Goal: Communication & Community: Answer question/provide support

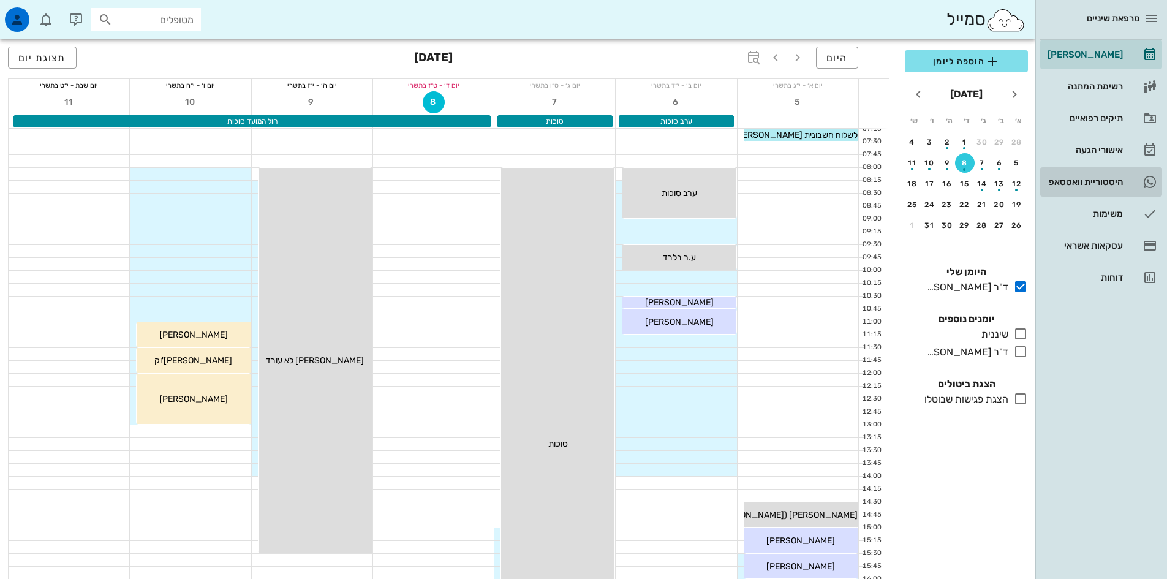
click at [1071, 176] on div "היסטוריית וואטסאפ" at bounding box center [1084, 182] width 78 height 20
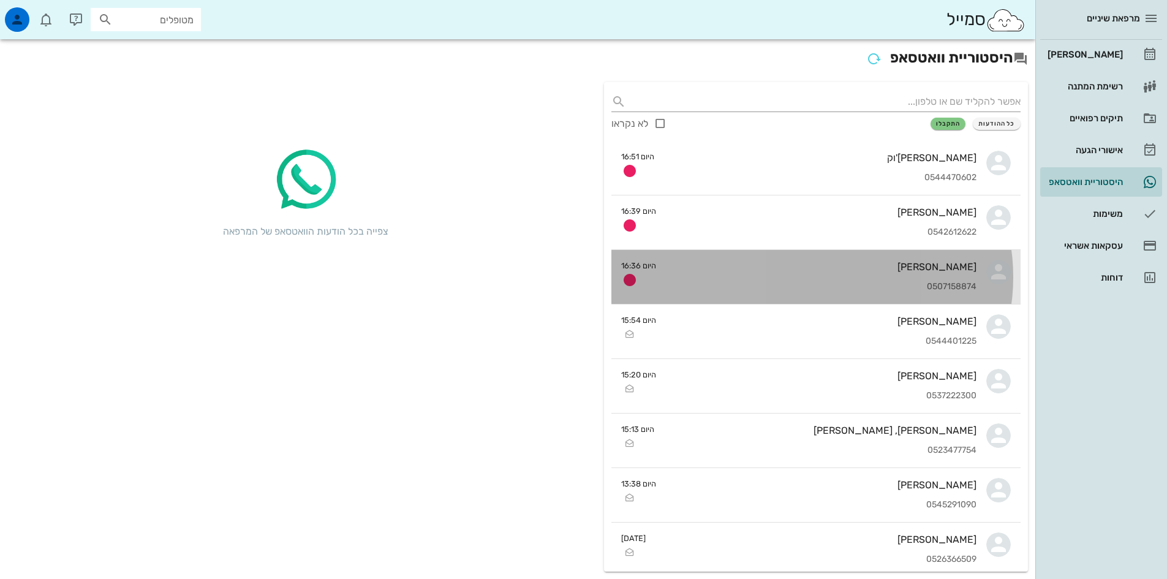
click at [830, 287] on div "0507158874" at bounding box center [821, 287] width 311 height 10
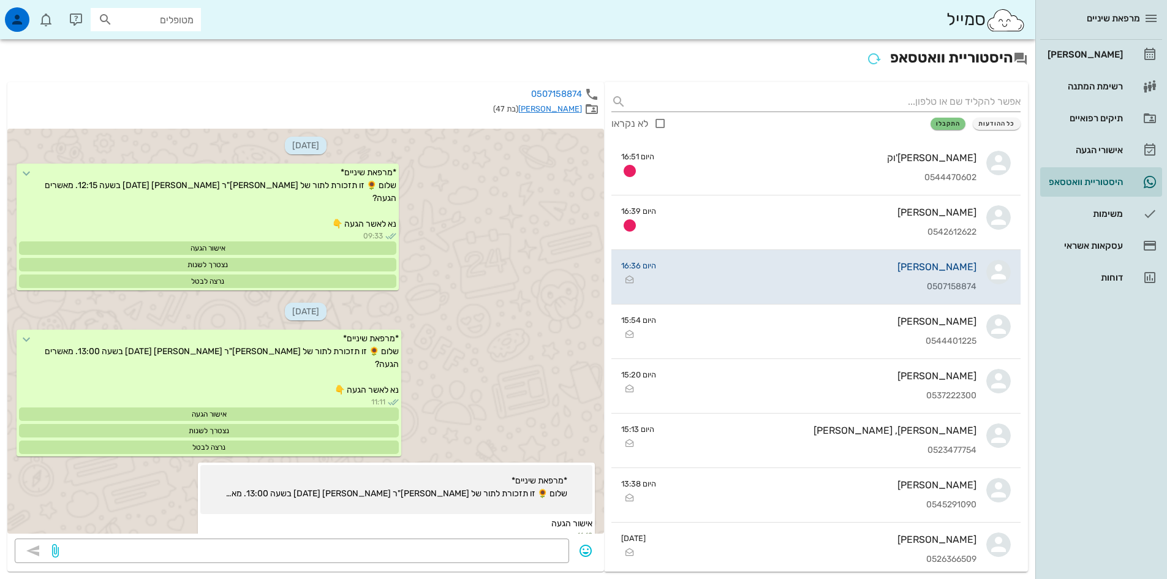
scroll to position [2124, 0]
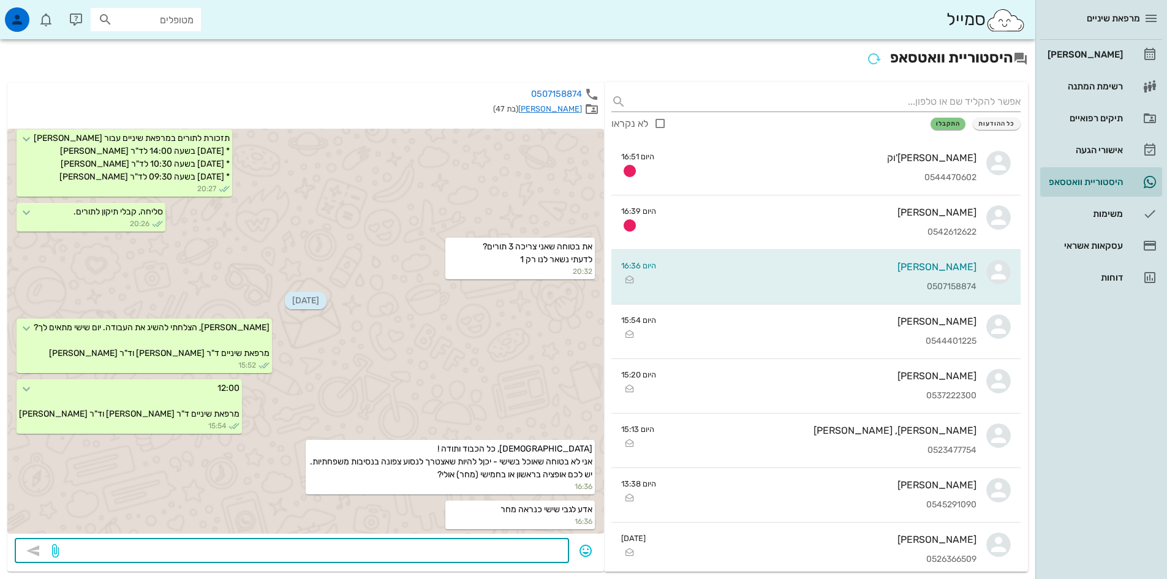
click at [561, 554] on textarea at bounding box center [311, 552] width 500 height 20
type textarea "N"
click at [541, 550] on textarea at bounding box center [311, 552] width 500 height 20
type textarea "n"
type textarea "מחר ארוע משפחתי בראשון נוסע לחול עד נובמבר. לכן ניסיתי לזרז עניינים"
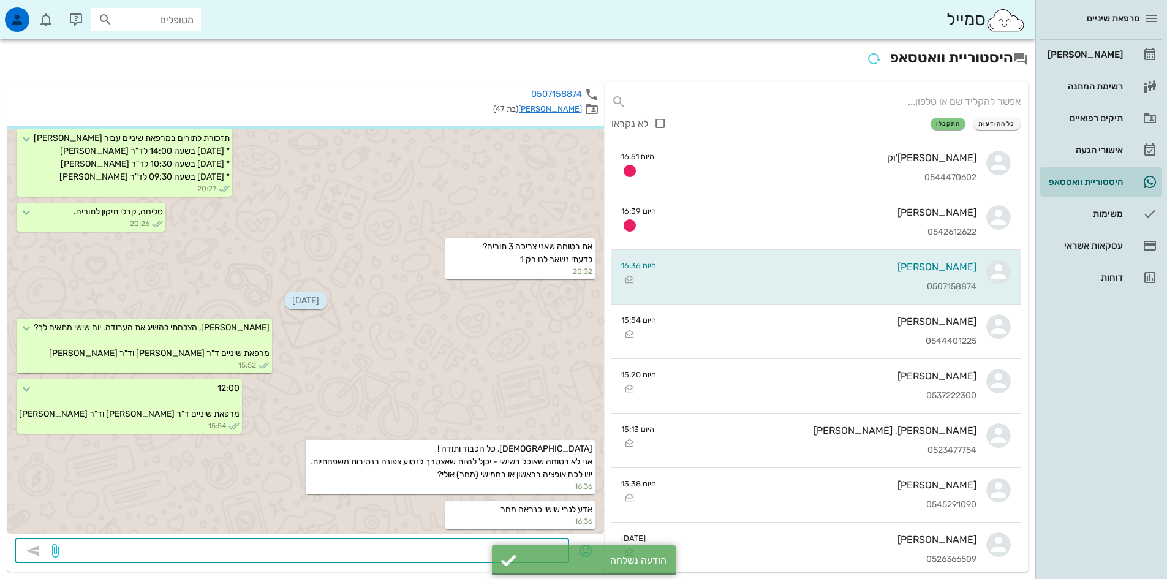
scroll to position [2159, 0]
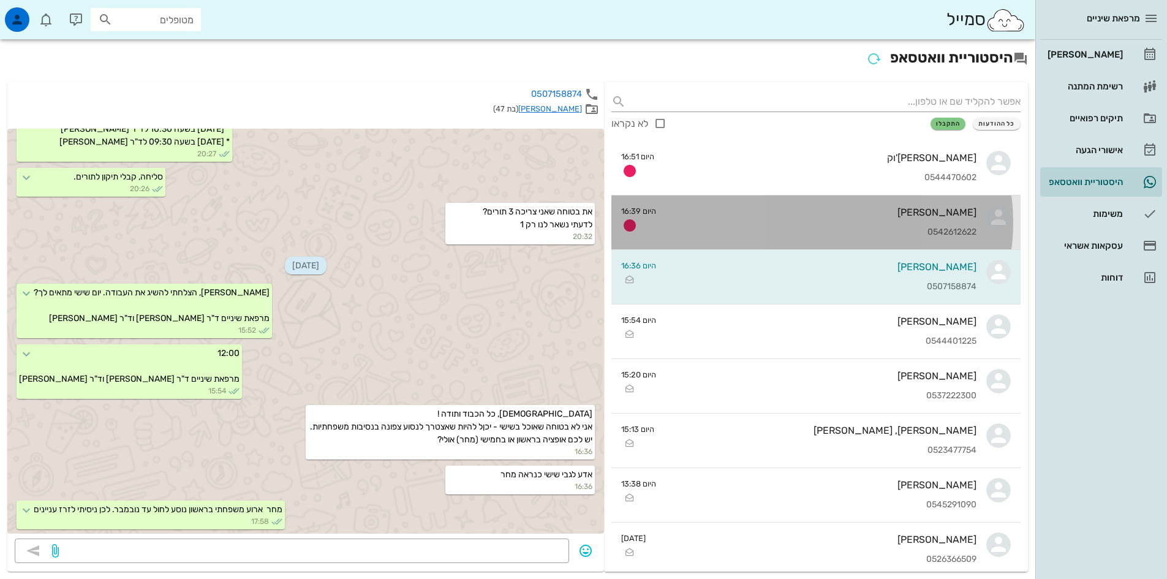
click at [840, 213] on div "[PERSON_NAME]" at bounding box center [821, 212] width 311 height 12
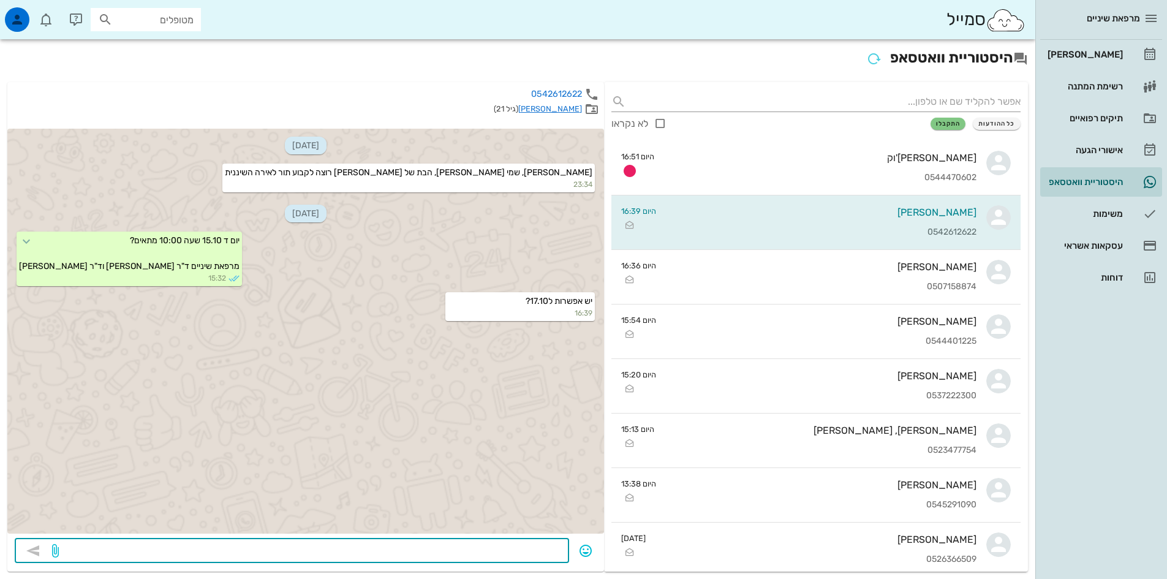
click at [553, 545] on textarea at bounding box center [311, 552] width 500 height 20
type textarea "זה יום שישי.... [DEMOGRAPHIC_DATA] לא עובדת בימי שישי"
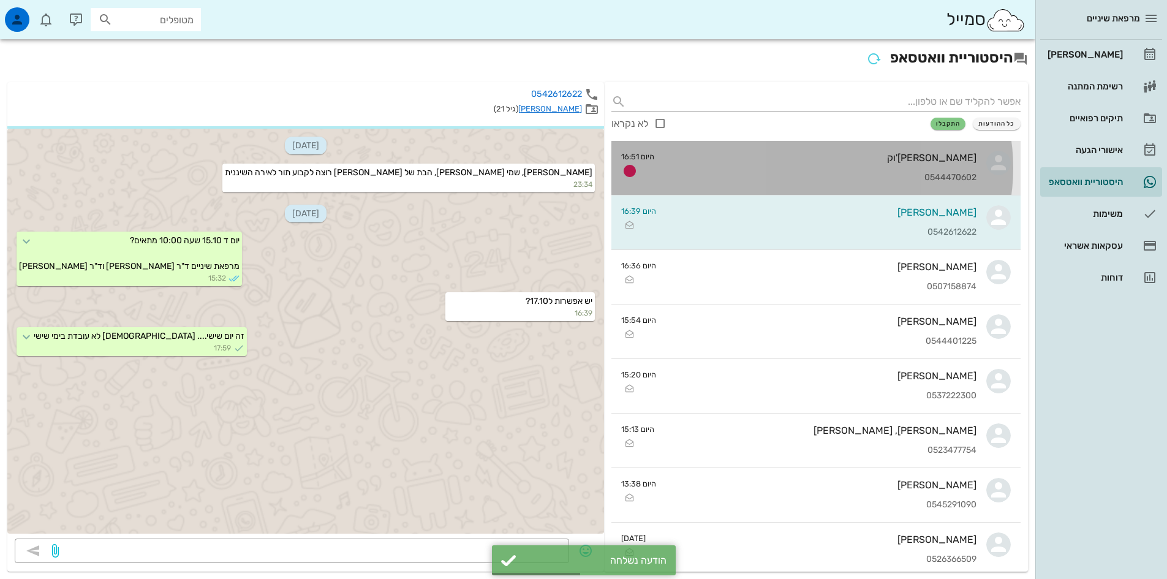
click at [871, 176] on div "0544470602" at bounding box center [820, 178] width 312 height 10
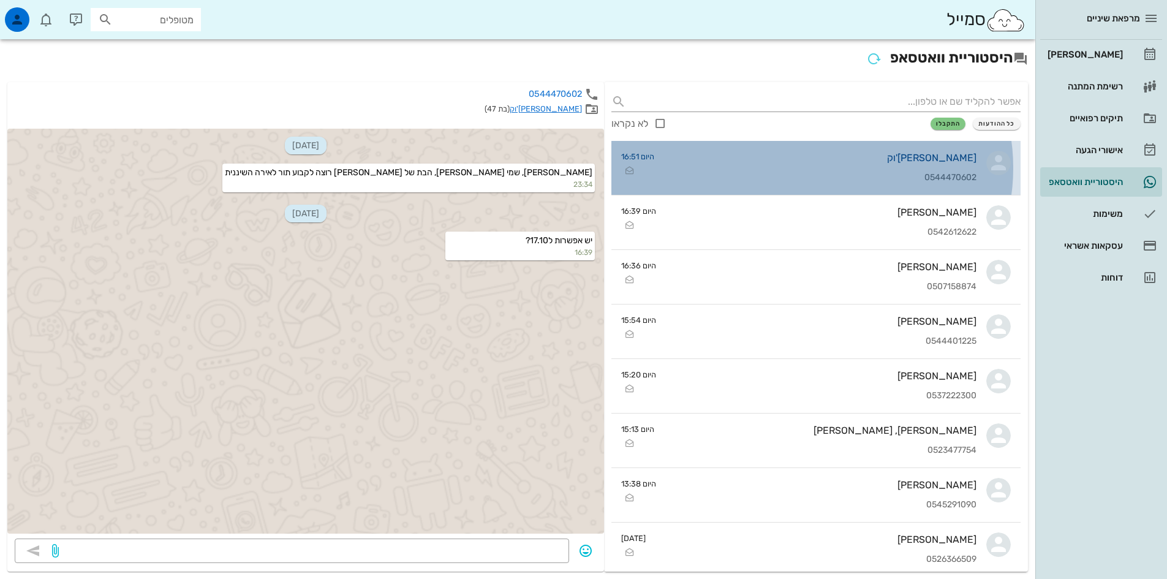
click at [871, 173] on div "0544470602" at bounding box center [820, 178] width 312 height 10
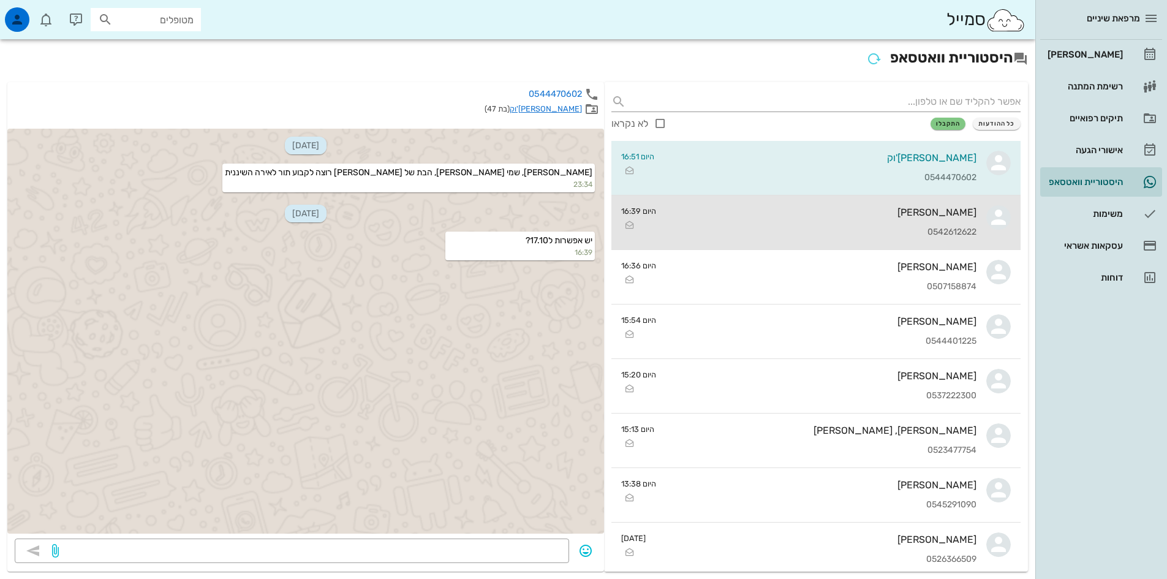
click at [861, 228] on div "0542612622" at bounding box center [821, 232] width 311 height 10
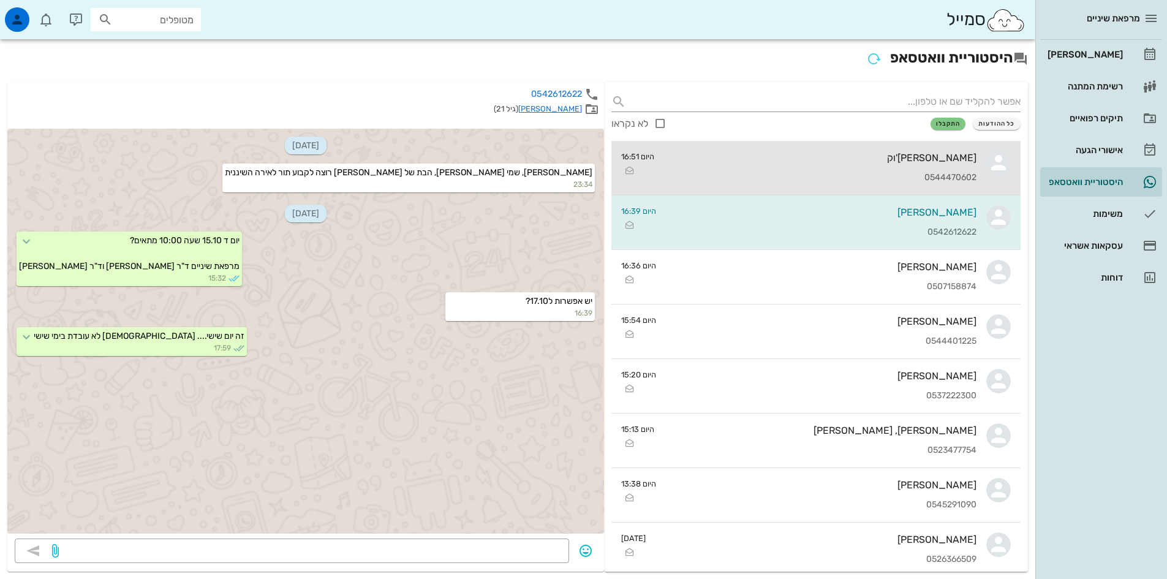
click at [782, 165] on div "[PERSON_NAME] - דובינצ'וק 0544470602" at bounding box center [820, 168] width 312 height 54
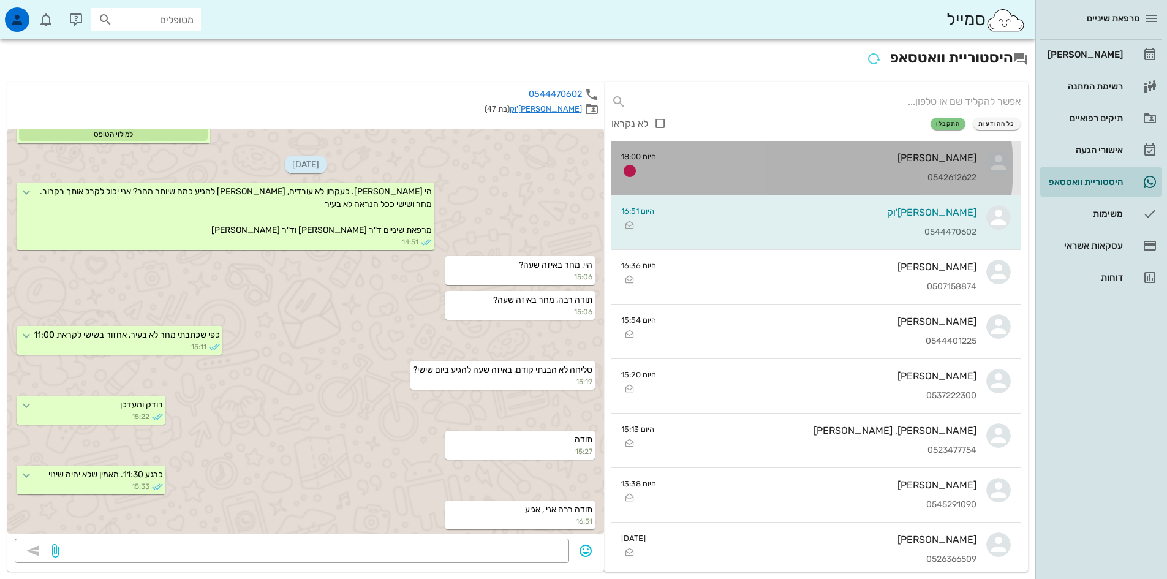
click at [805, 168] on div "[PERSON_NAME] 0542612622" at bounding box center [821, 168] width 311 height 54
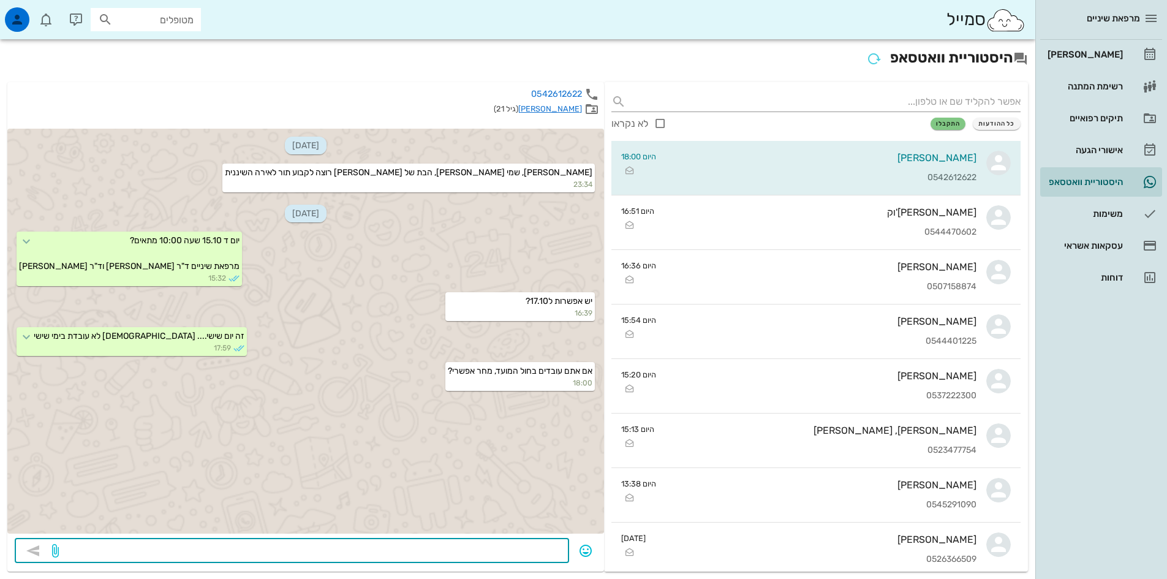
click at [471, 550] on textarea at bounding box center [311, 552] width 500 height 20
type textarea "לא"
